Goal: Information Seeking & Learning: Learn about a topic

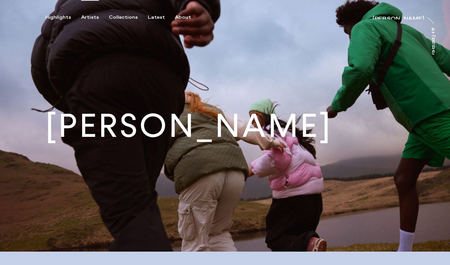
click at [91, 18] on div "Artists" at bounding box center [90, 17] width 18 height 6
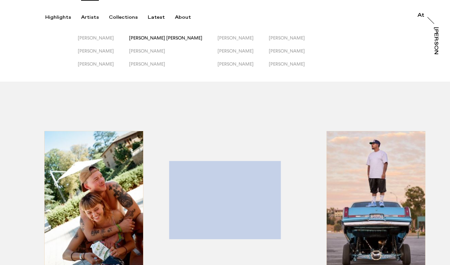
click at [152, 39] on span "[PERSON_NAME] [PERSON_NAME]" at bounding box center [165, 37] width 73 height 5
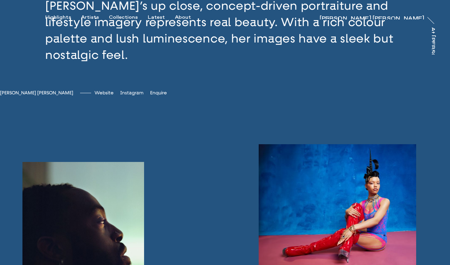
scroll to position [338, 0]
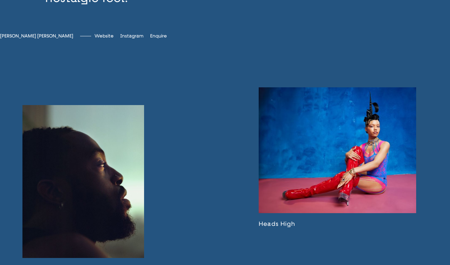
click at [298, 183] on link at bounding box center [337, 157] width 157 height 140
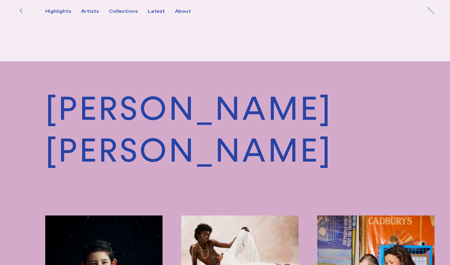
scroll to position [1457, 0]
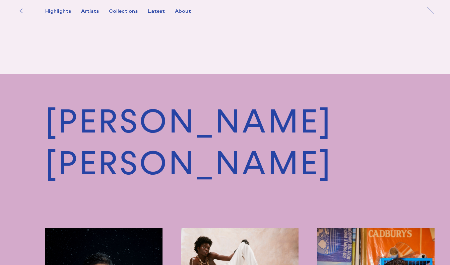
click at [19, 13] on button at bounding box center [20, 10] width 15 height 15
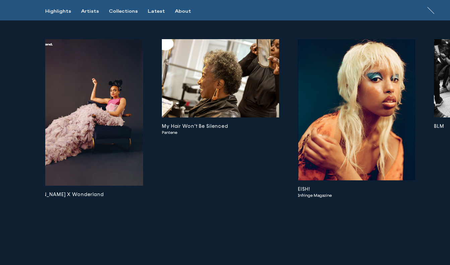
scroll to position [0, 838]
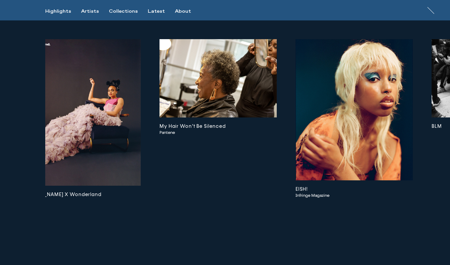
click at [224, 117] on img at bounding box center [217, 78] width 117 height 78
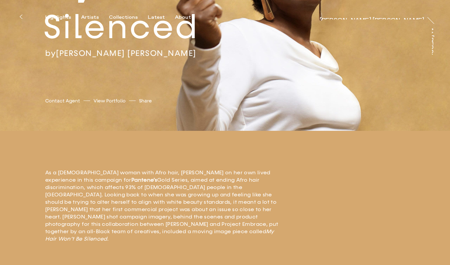
scroll to position [107, 0]
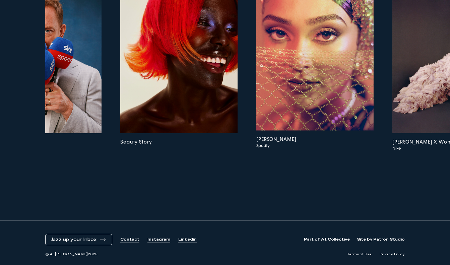
scroll to position [0, 469]
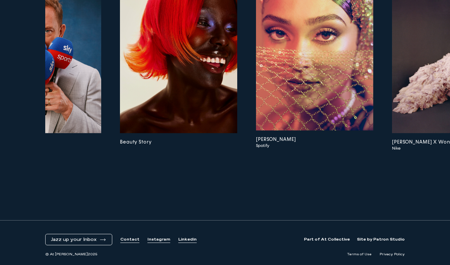
click at [206, 102] on img at bounding box center [178, 60] width 117 height 147
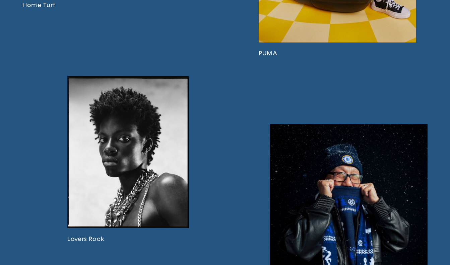
scroll to position [1065, 0]
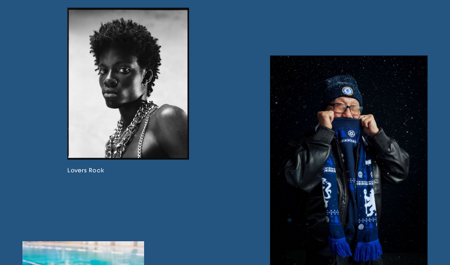
click at [157, 150] on link at bounding box center [128, 91] width 122 height 166
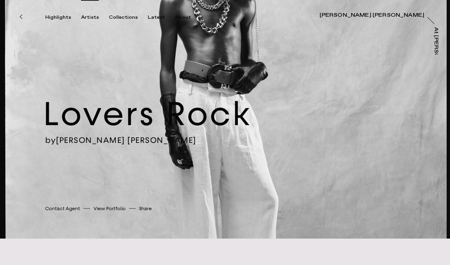
click at [92, 17] on div "Artists" at bounding box center [90, 17] width 18 height 6
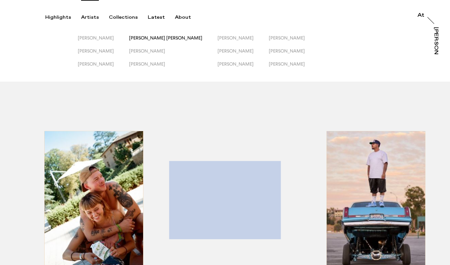
click at [171, 39] on span "[PERSON_NAME] [PERSON_NAME]" at bounding box center [165, 37] width 73 height 5
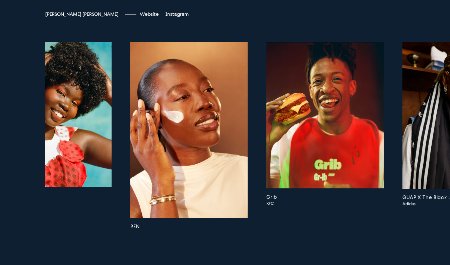
scroll to position [1721, 0]
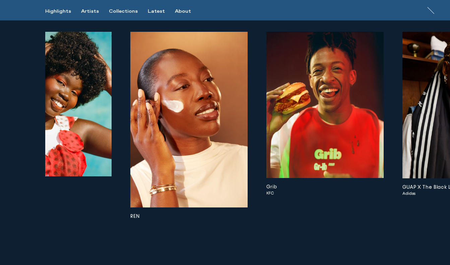
click at [218, 177] on img at bounding box center [188, 120] width 117 height 176
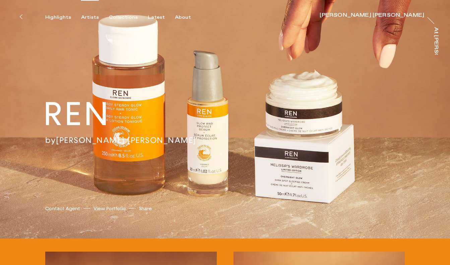
click at [93, 16] on div "Artists" at bounding box center [90, 17] width 18 height 6
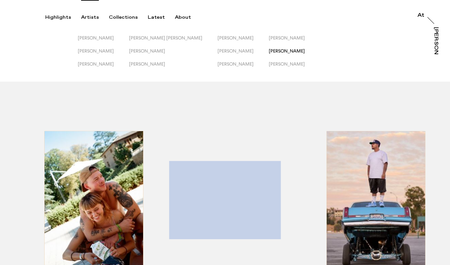
click at [269, 51] on span "[PERSON_NAME]" at bounding box center [287, 50] width 36 height 5
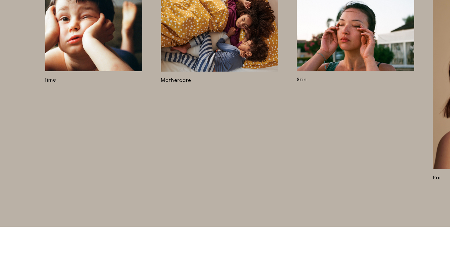
scroll to position [0, 1717]
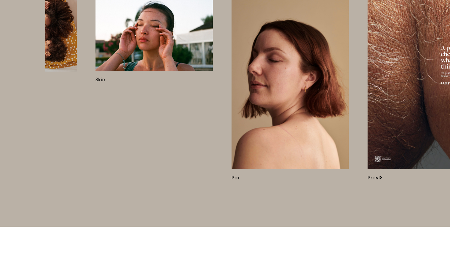
click at [169, 71] on img at bounding box center [153, 32] width 117 height 78
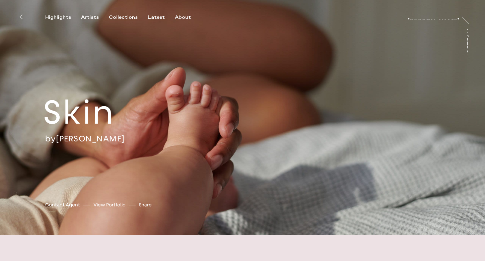
click at [88, 139] on link "[PERSON_NAME]" at bounding box center [90, 138] width 69 height 10
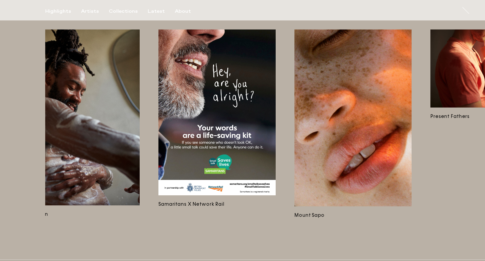
scroll to position [0, 299]
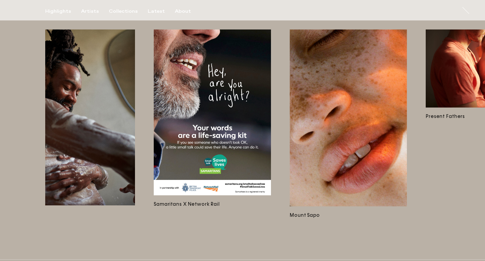
click at [346, 131] on img at bounding box center [348, 117] width 117 height 177
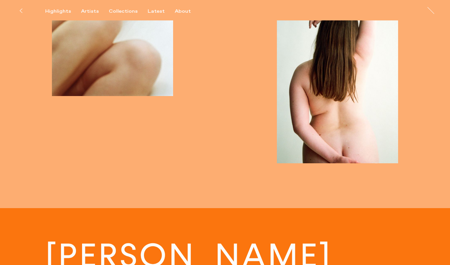
scroll to position [1116, 0]
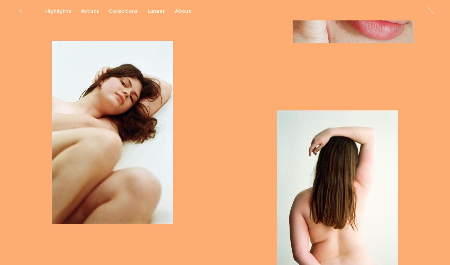
click at [22, 14] on button at bounding box center [20, 10] width 15 height 15
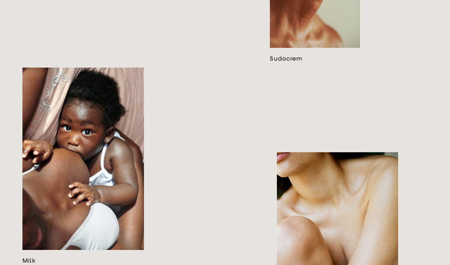
scroll to position [678, 0]
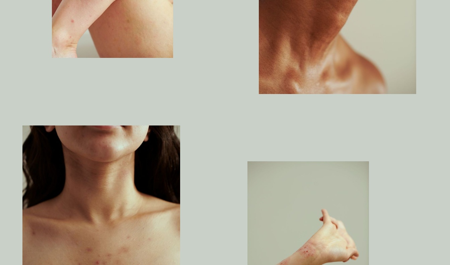
scroll to position [504, 0]
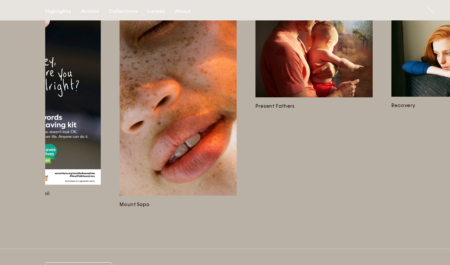
scroll to position [0, 460]
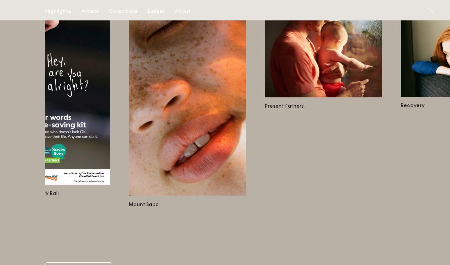
click at [198, 122] on img at bounding box center [187, 107] width 117 height 177
